Goal: Navigation & Orientation: Find specific page/section

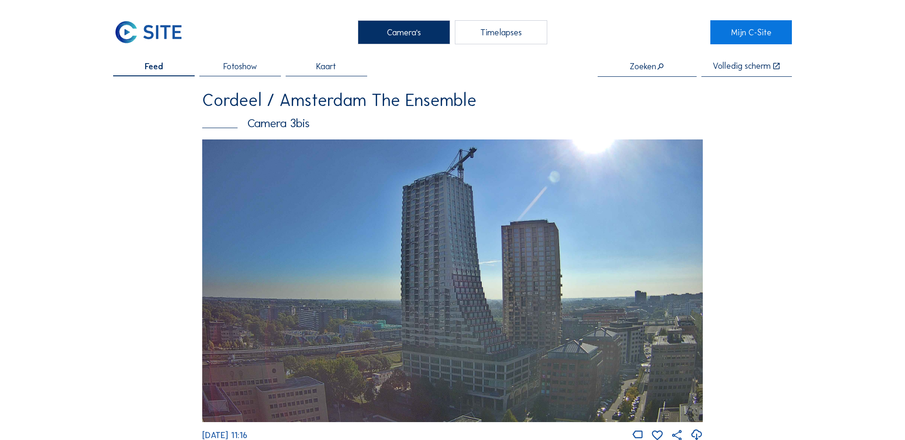
click at [468, 188] on img at bounding box center [452, 280] width 501 height 283
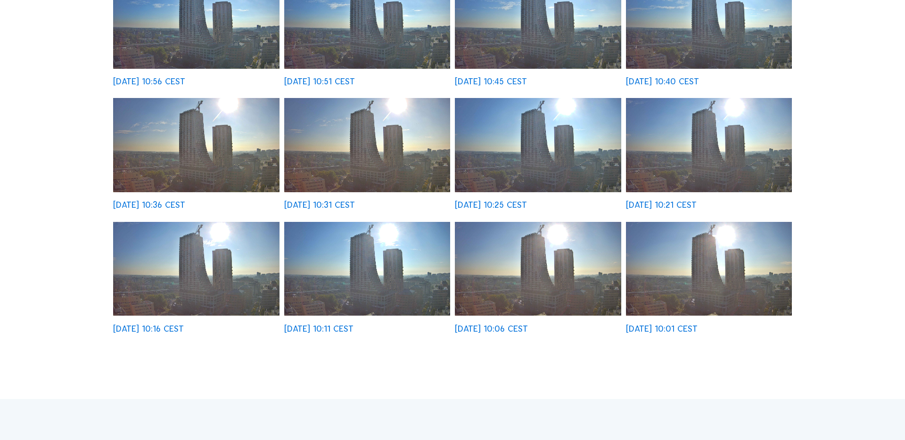
scroll to position [140, 0]
